Goal: Task Accomplishment & Management: Use online tool/utility

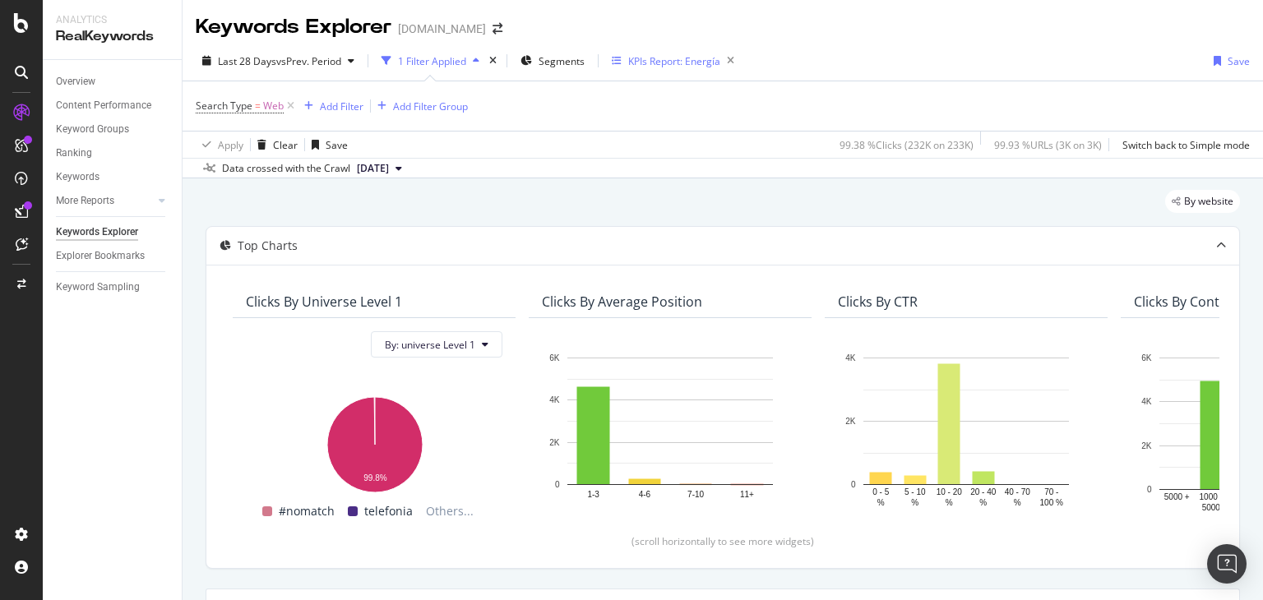
click at [718, 64] on div "KPIs Report: Energía" at bounding box center [674, 61] width 92 height 14
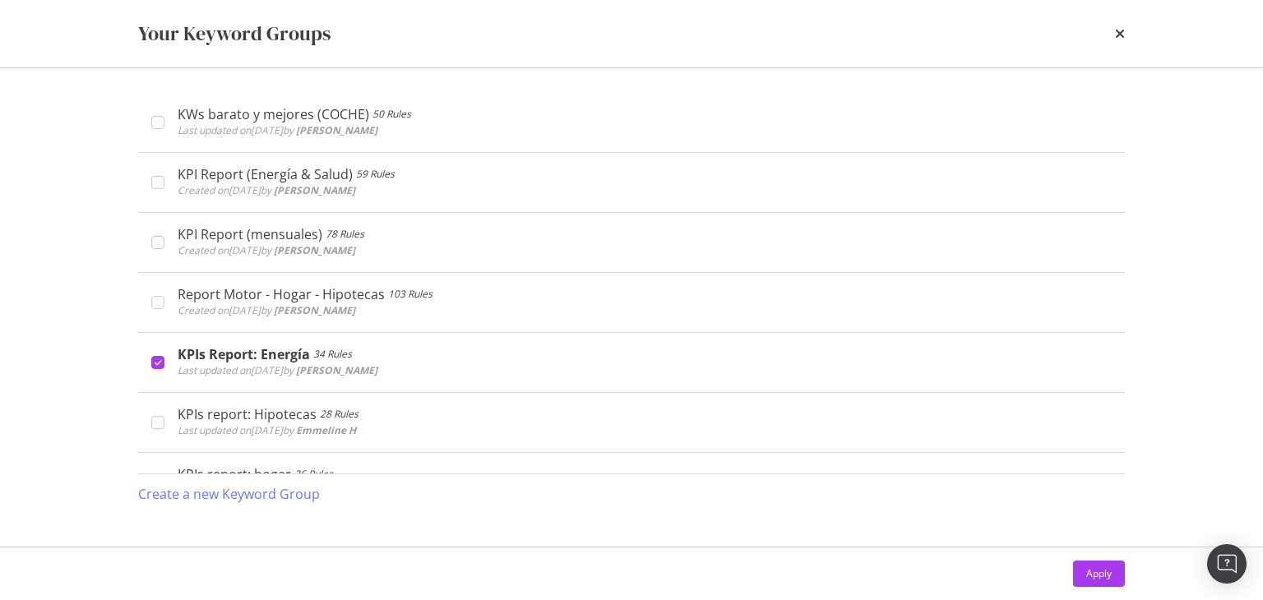
scroll to position [431, 0]
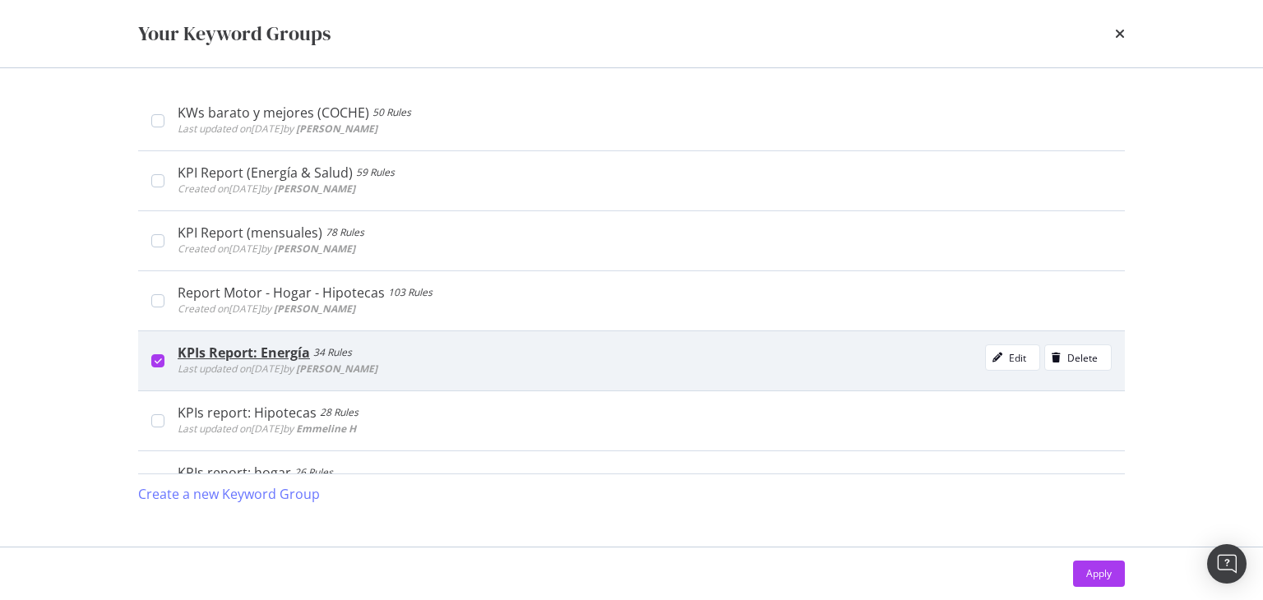
click at [155, 359] on icon "modal" at bounding box center [158, 361] width 7 height 8
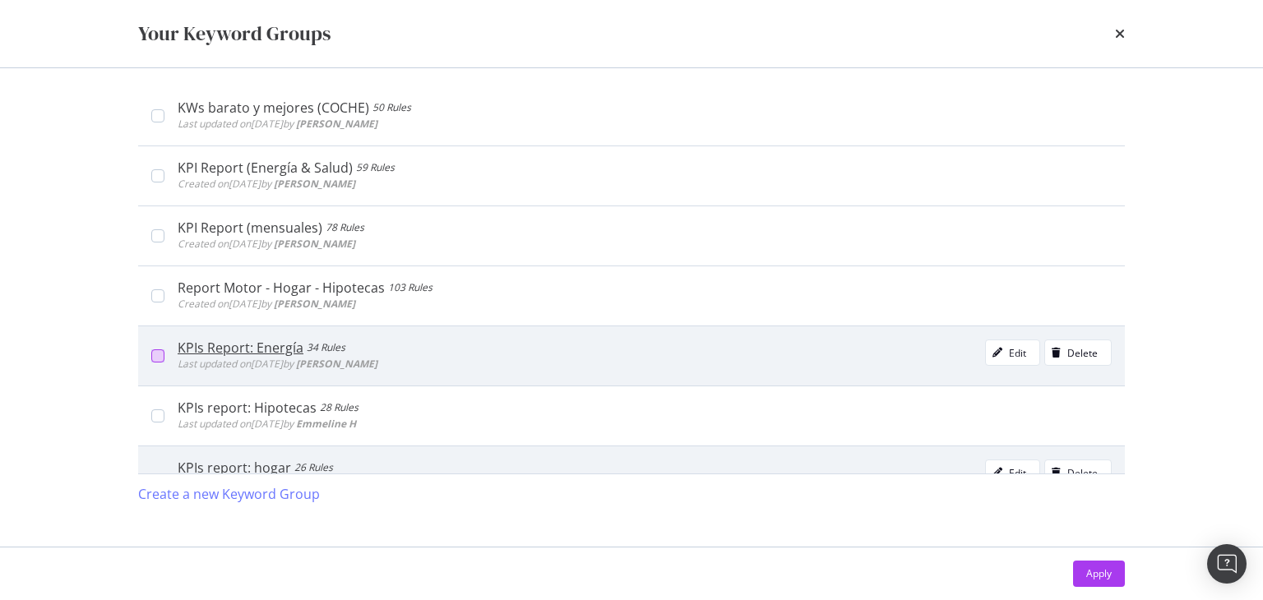
scroll to position [620, 0]
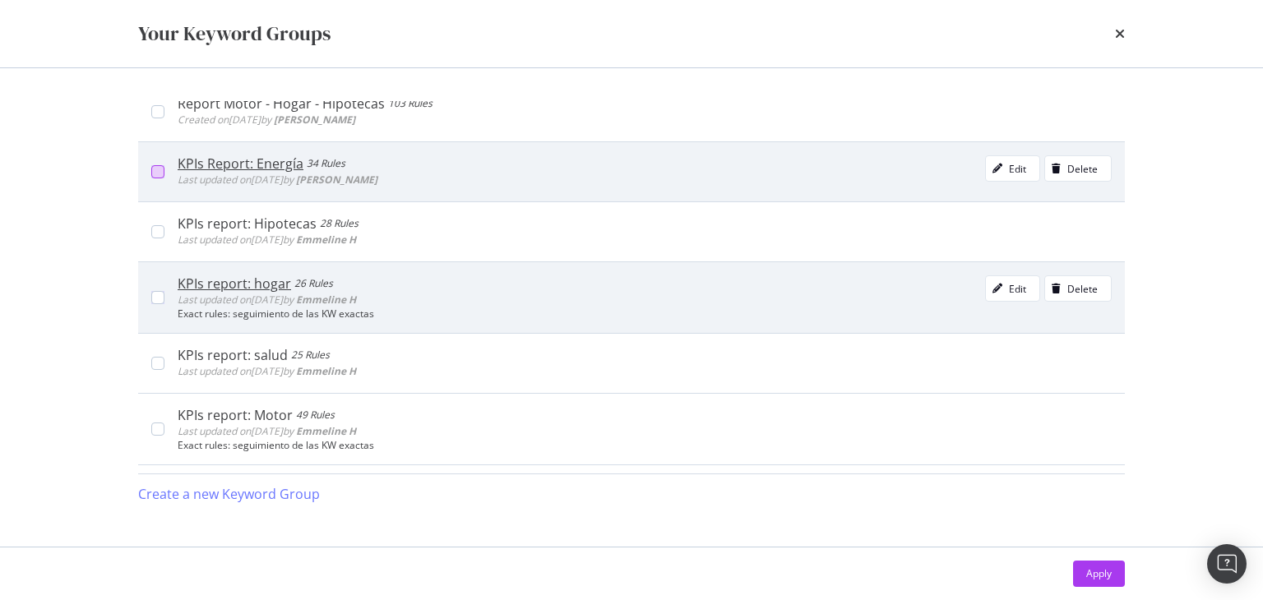
click at [166, 280] on div "KPIs report: hogar 26 Rules Last updated on [DATE] by [PERSON_NAME] Edit Delete…" at bounding box center [637, 297] width 947 height 44
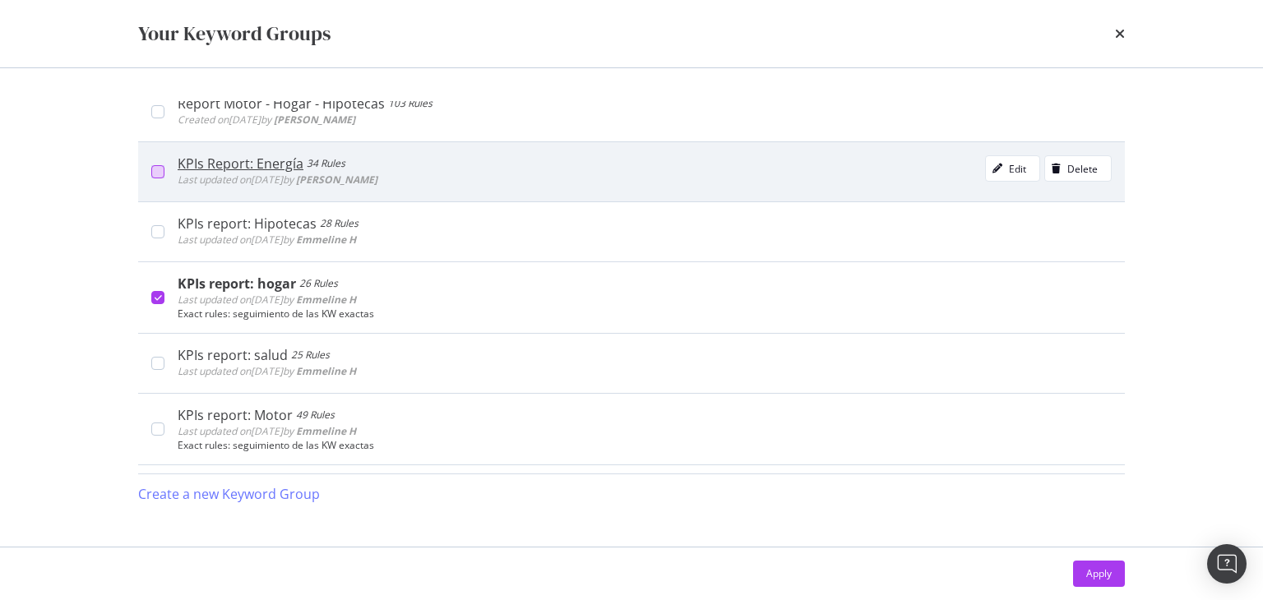
click at [1069, 577] on div "Apply" at bounding box center [631, 574] width 986 height 26
click at [1086, 580] on div "Apply" at bounding box center [1098, 573] width 25 height 14
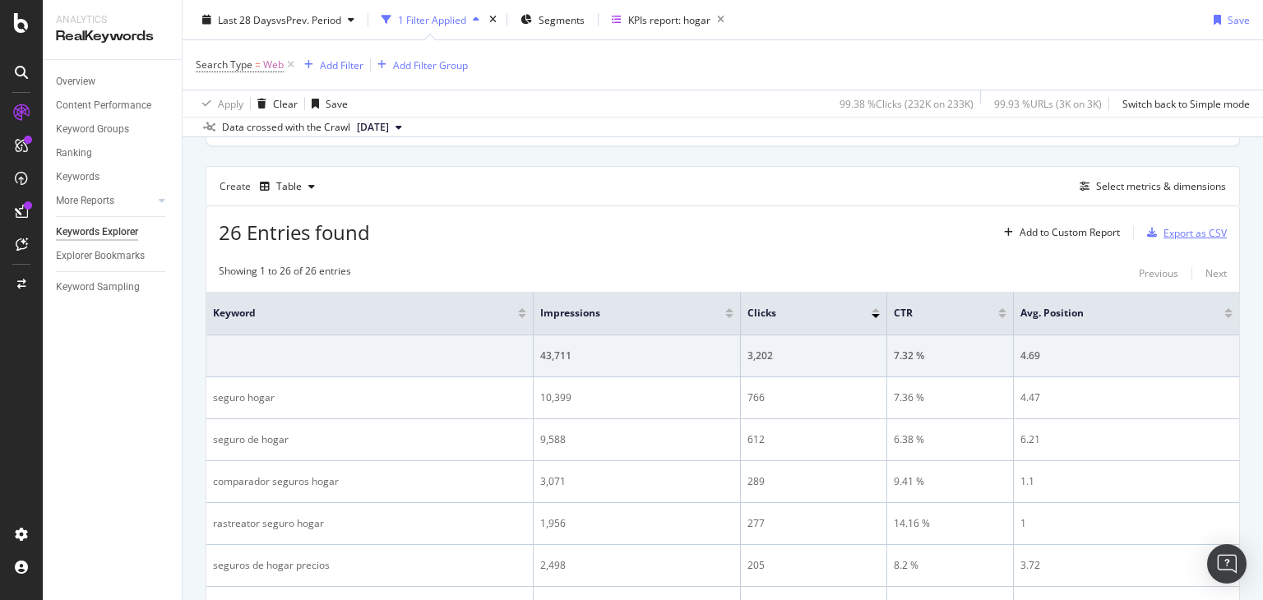
scroll to position [432, 0]
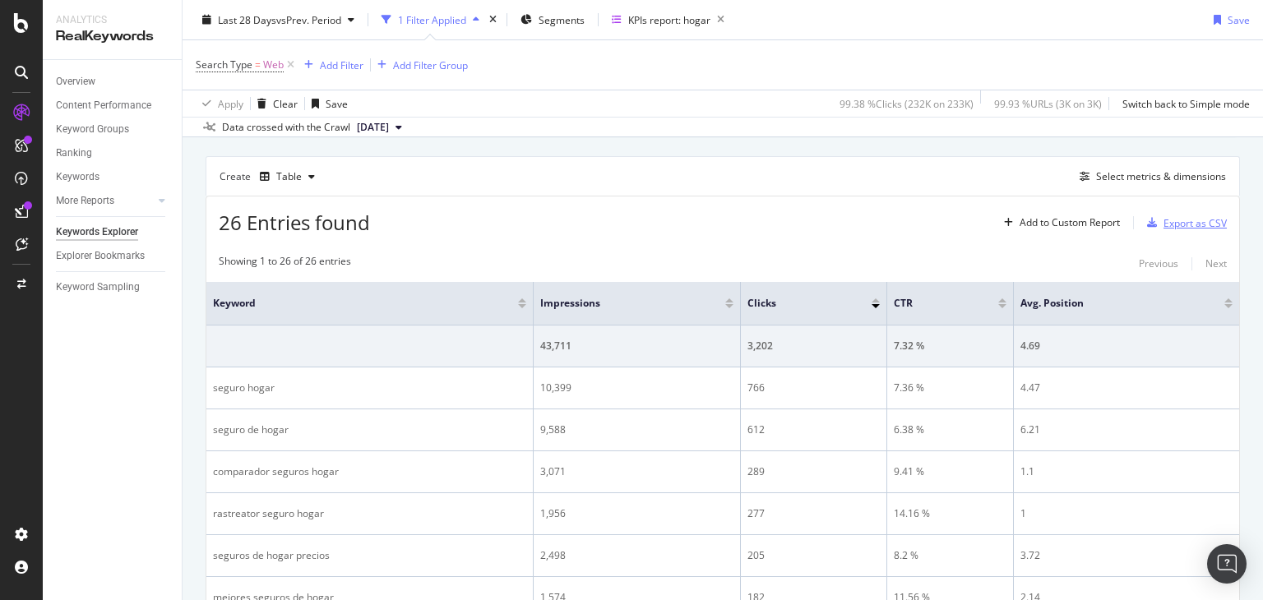
click at [1166, 218] on div "Export as CSV" at bounding box center [1194, 223] width 63 height 14
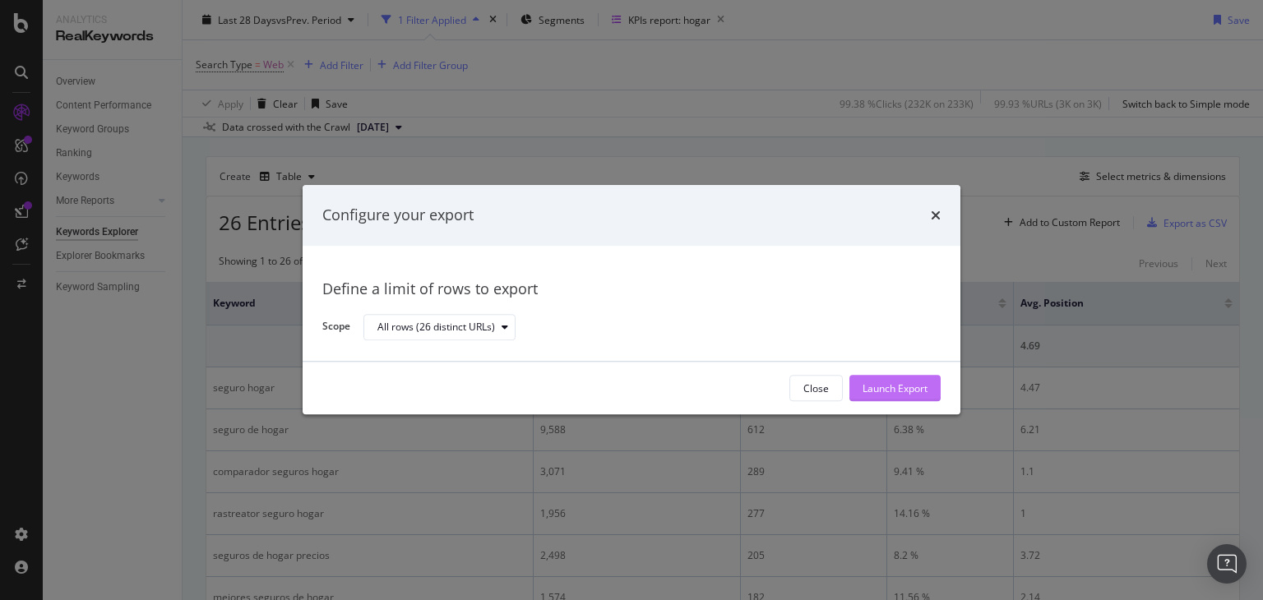
click at [896, 376] on div "Launch Export" at bounding box center [894, 388] width 65 height 25
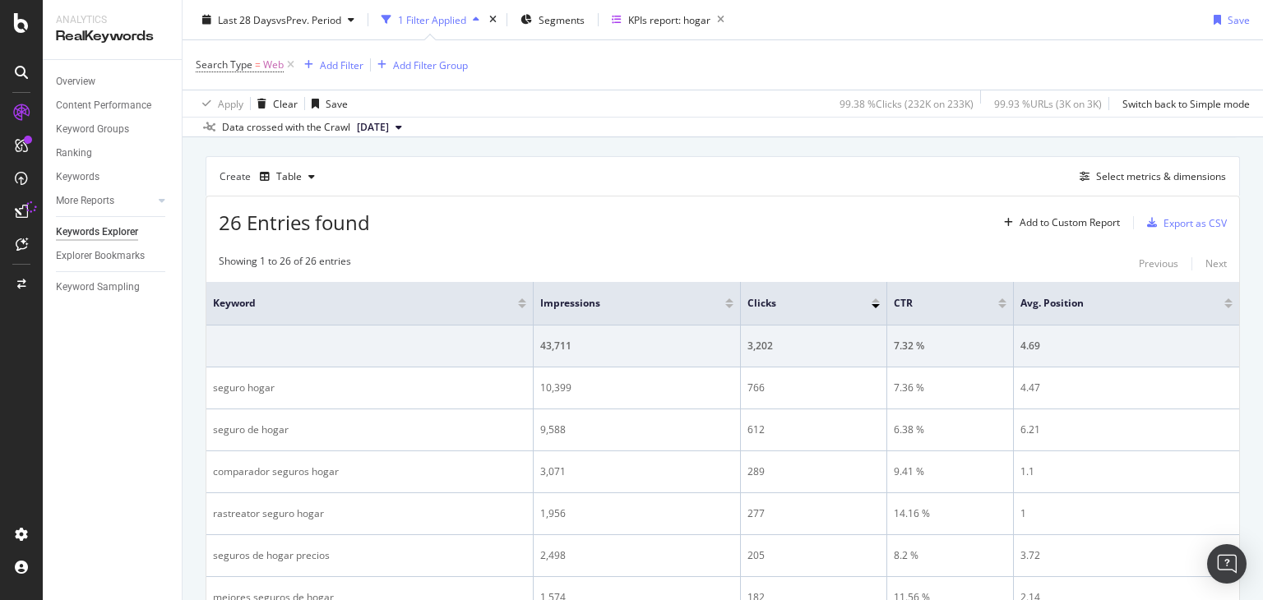
drag, startPoint x: 1102, startPoint y: 0, endPoint x: 848, endPoint y: 96, distance: 270.8
click at [848, 96] on div "99.38 % Clicks ( 232K on 233K )" at bounding box center [906, 103] width 134 height 14
